Goal: Transaction & Acquisition: Obtain resource

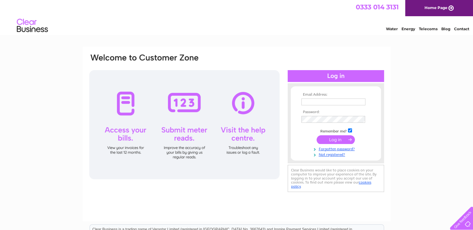
type input "cf@cliffordtalbot.co.uk"
click at [331, 140] on input "submit" at bounding box center [336, 139] width 38 height 9
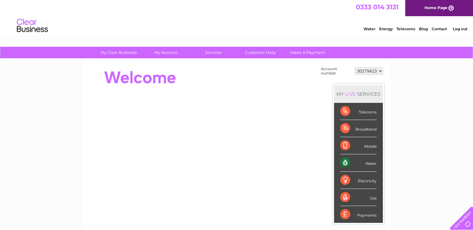
click at [381, 70] on select "30279413" at bounding box center [369, 70] width 28 height 7
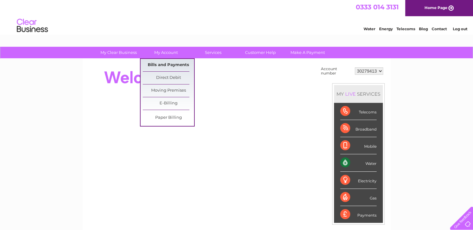
click at [161, 63] on link "Bills and Payments" at bounding box center [168, 65] width 51 height 12
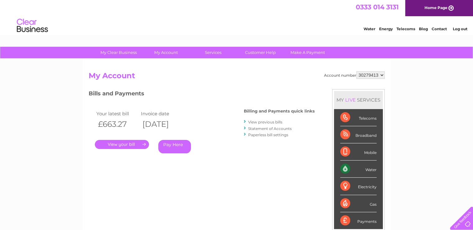
click at [110, 144] on link "." at bounding box center [122, 144] width 54 height 9
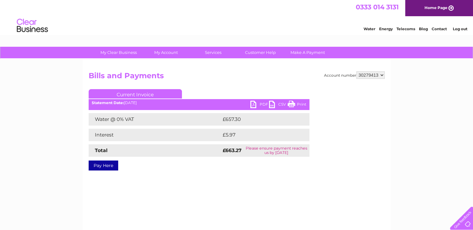
click at [251, 105] on link "PDF" at bounding box center [259, 104] width 19 height 9
click at [422, 8] on link "Home Page" at bounding box center [439, 8] width 68 height 16
